Goal: Task Accomplishment & Management: Manage account settings

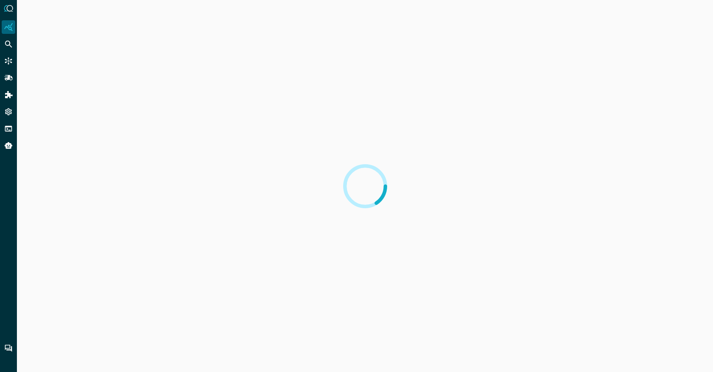
click at [298, 210] on div at bounding box center [365, 186] width 696 height 372
click at [8, 110] on icon "Settings" at bounding box center [8, 111] width 8 height 8
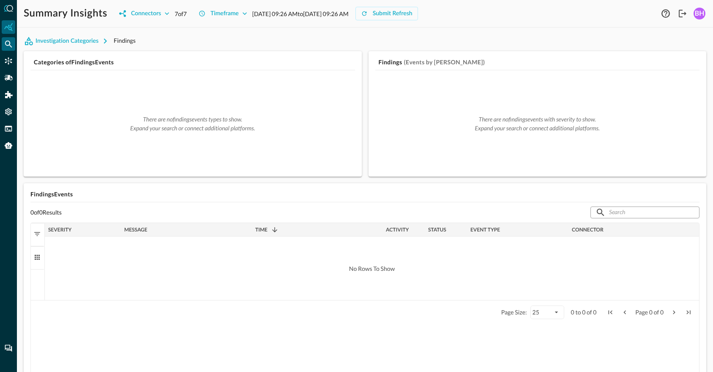
click at [8, 47] on icon "Federated Search" at bounding box center [8, 44] width 8 height 8
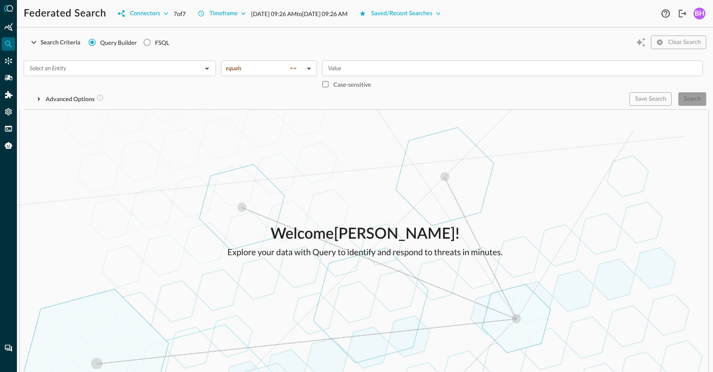
click at [502, 196] on div "Welcome Blake Harris ! Explore your data with Query to identify and respond to …" at bounding box center [365, 240] width 696 height 262
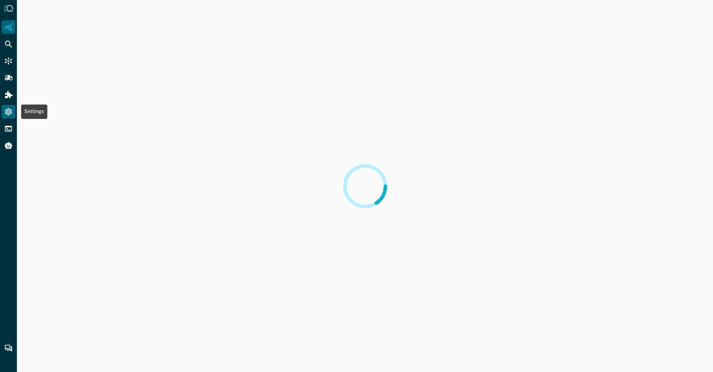
click at [8, 117] on div "Settings" at bounding box center [9, 112] width 14 height 14
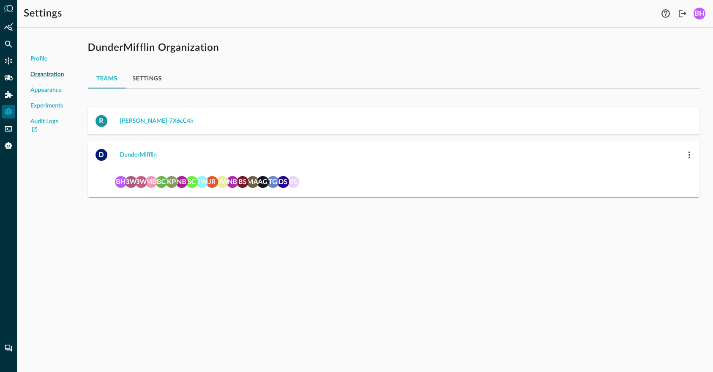
click at [367, 57] on div "DunderMifflin Organization Teams Settings R robbie-7X6cC4h D DunderMifflin RS D…" at bounding box center [393, 121] width 625 height 175
click at [358, 296] on div "Profile Organization Appearance Experiments Audit Logs DunderMifflin Organizati…" at bounding box center [365, 202] width 696 height 337
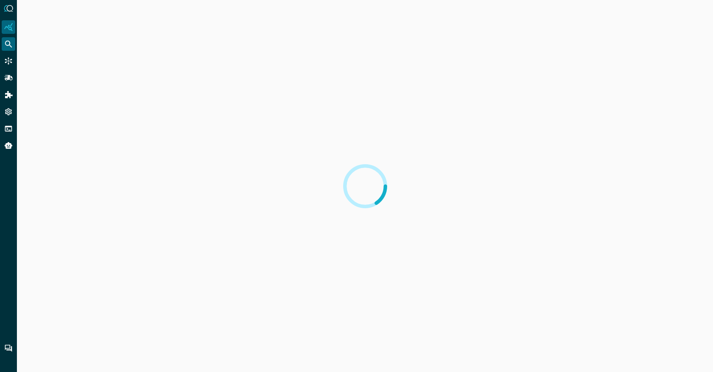
click at [8, 44] on icon "Federated Search" at bounding box center [8, 44] width 8 height 8
